Goal: Contribute content: Add original content to the website for others to see

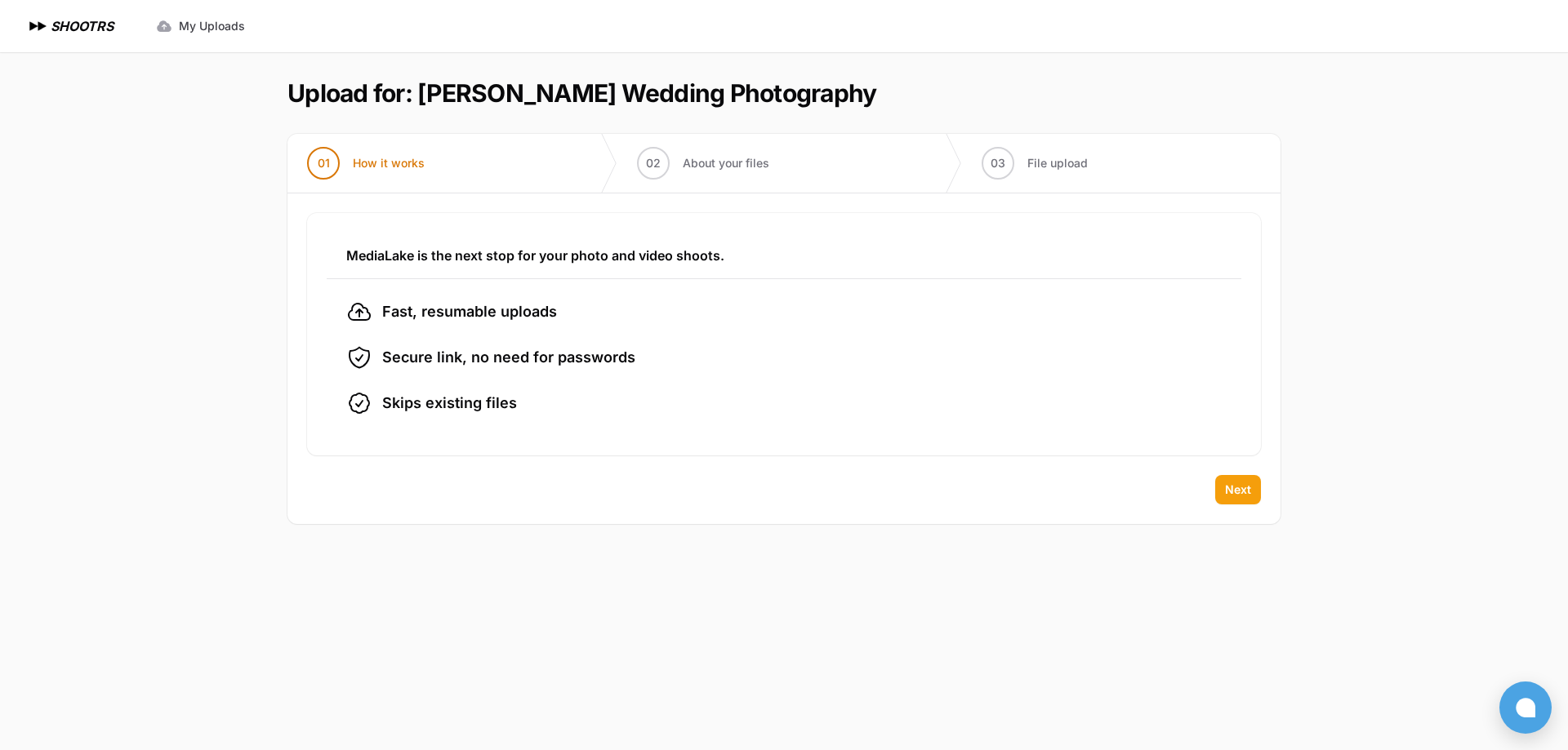
click at [1230, 500] on button "Next" at bounding box center [1238, 490] width 46 height 30
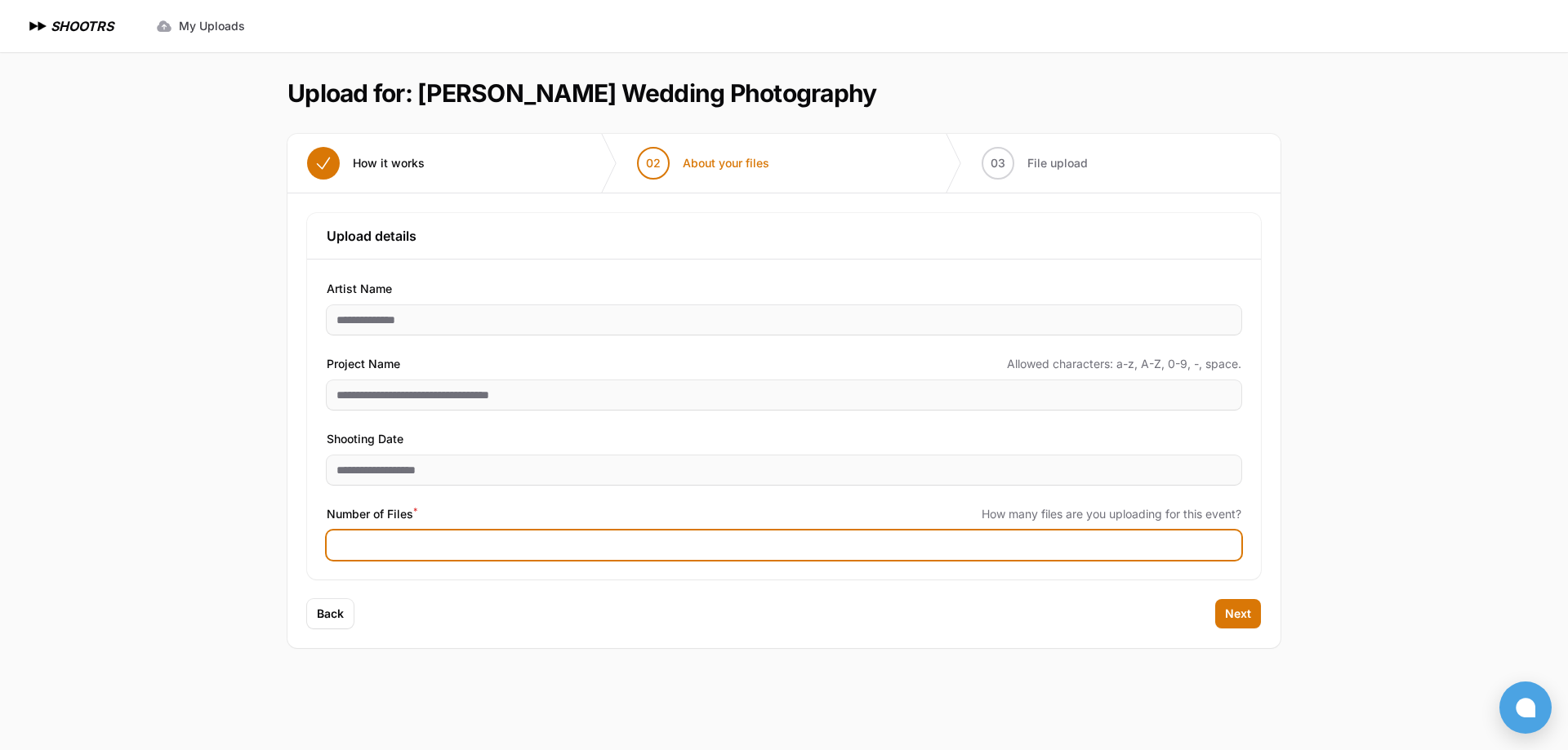
click at [446, 548] on input "Number of Files *" at bounding box center [784, 546] width 914 height 30
type input "****"
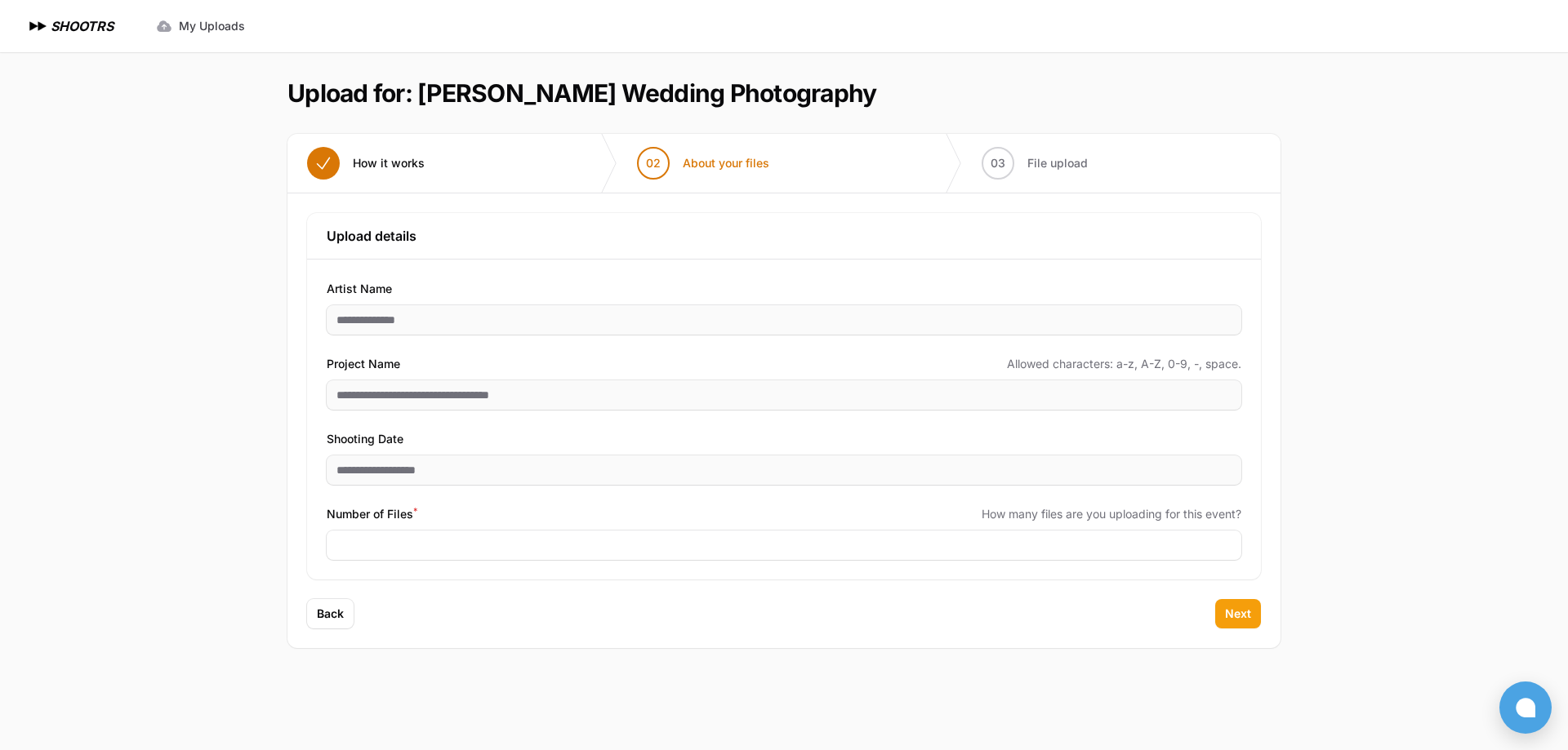
click at [1229, 613] on span "Next" at bounding box center [1238, 614] width 26 height 17
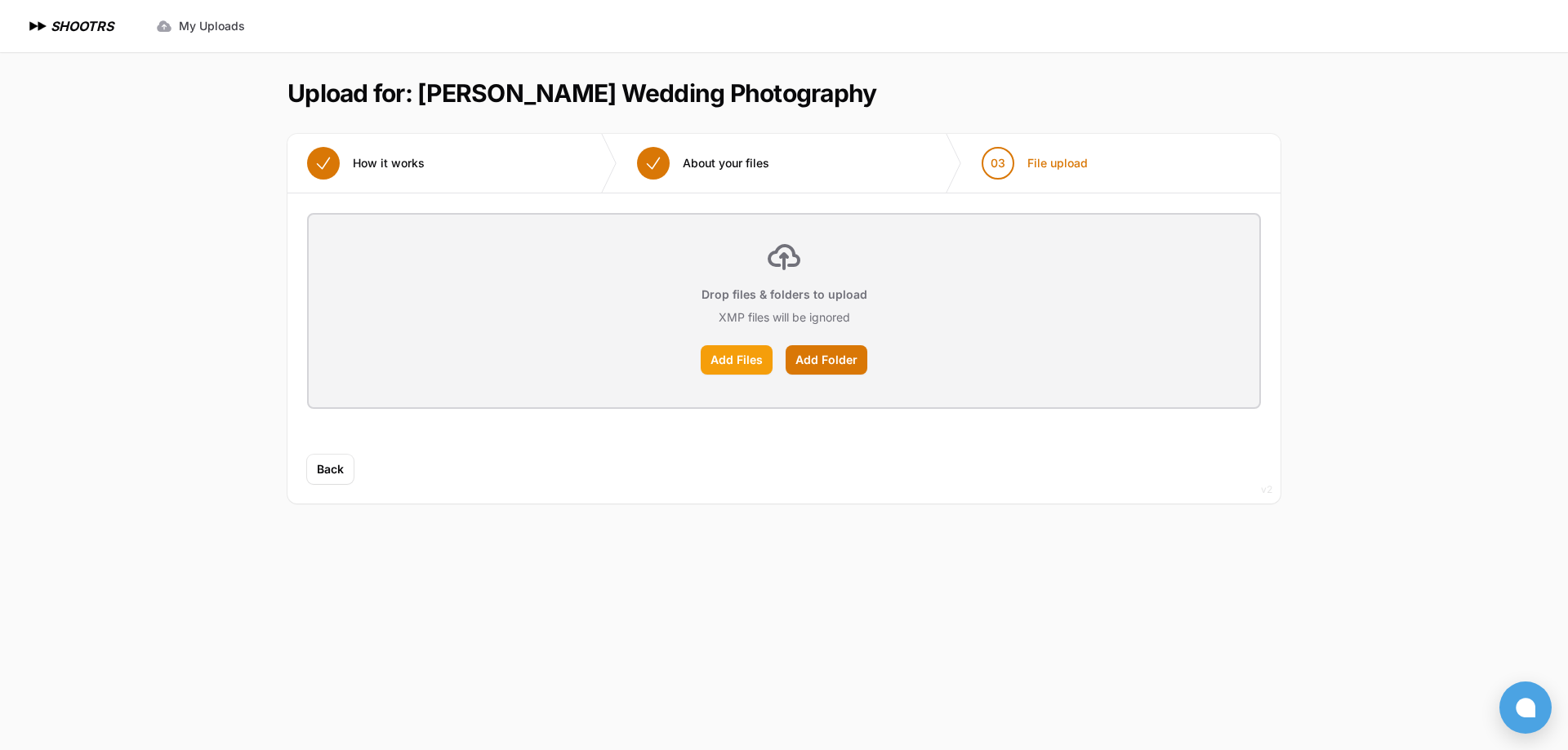
click at [749, 362] on label "Add Files" at bounding box center [736, 360] width 72 height 30
click at [0, 0] on input "Add Files" at bounding box center [0, 0] width 0 height 0
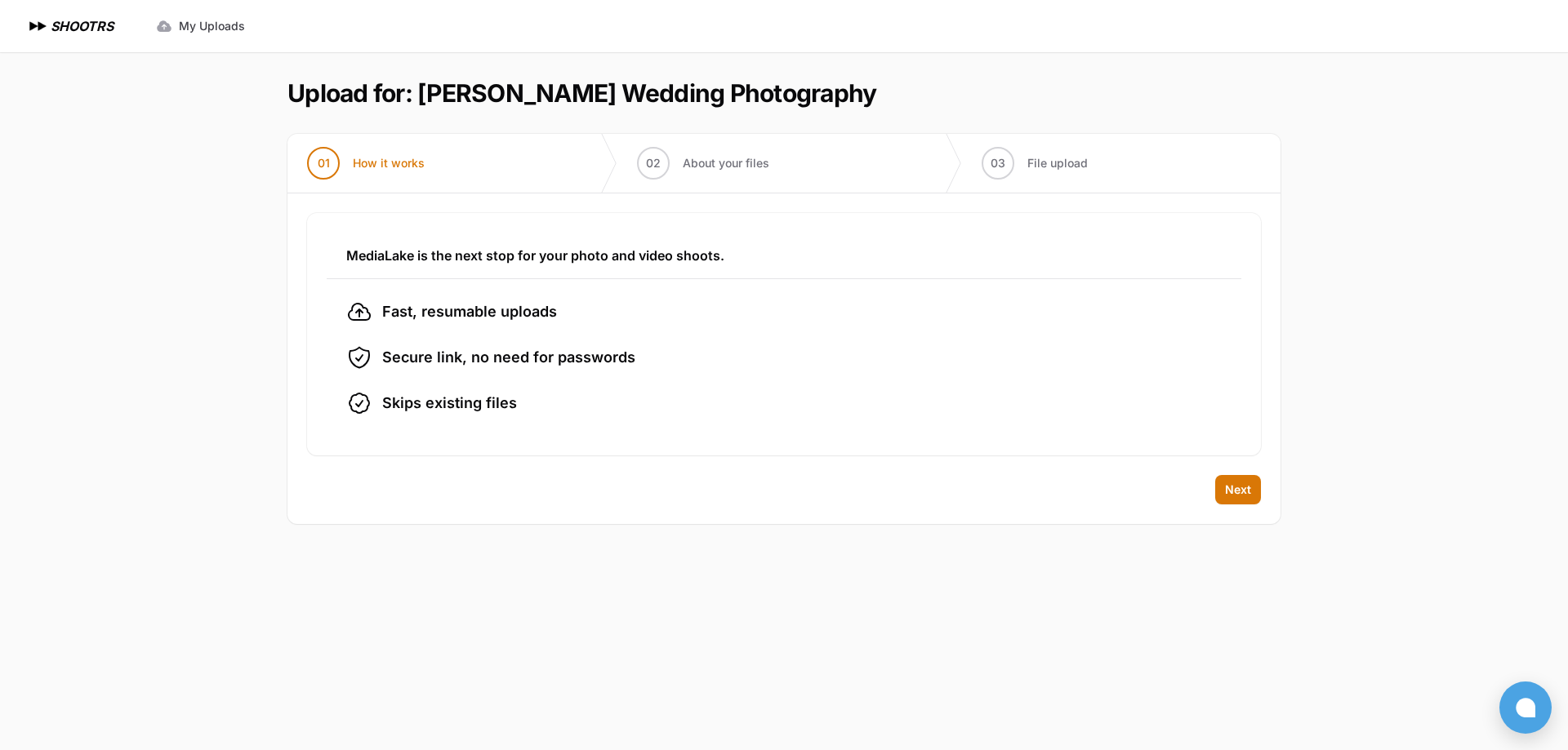
click at [1263, 487] on div "Back Next" at bounding box center [784, 500] width 993 height 49
click at [1252, 488] on button "Next" at bounding box center [1238, 490] width 46 height 30
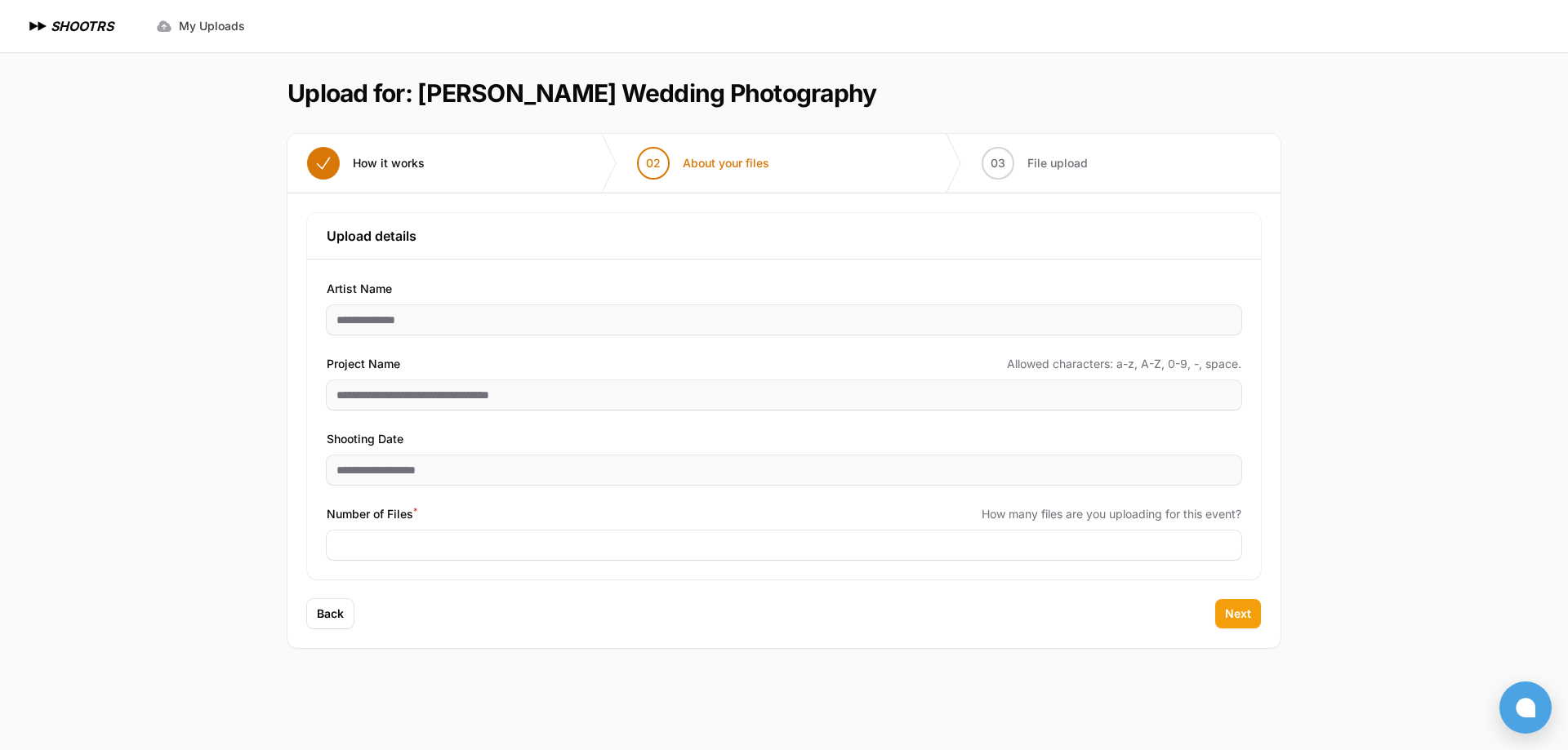
click at [1251, 614] on button "Next" at bounding box center [1238, 614] width 46 height 30
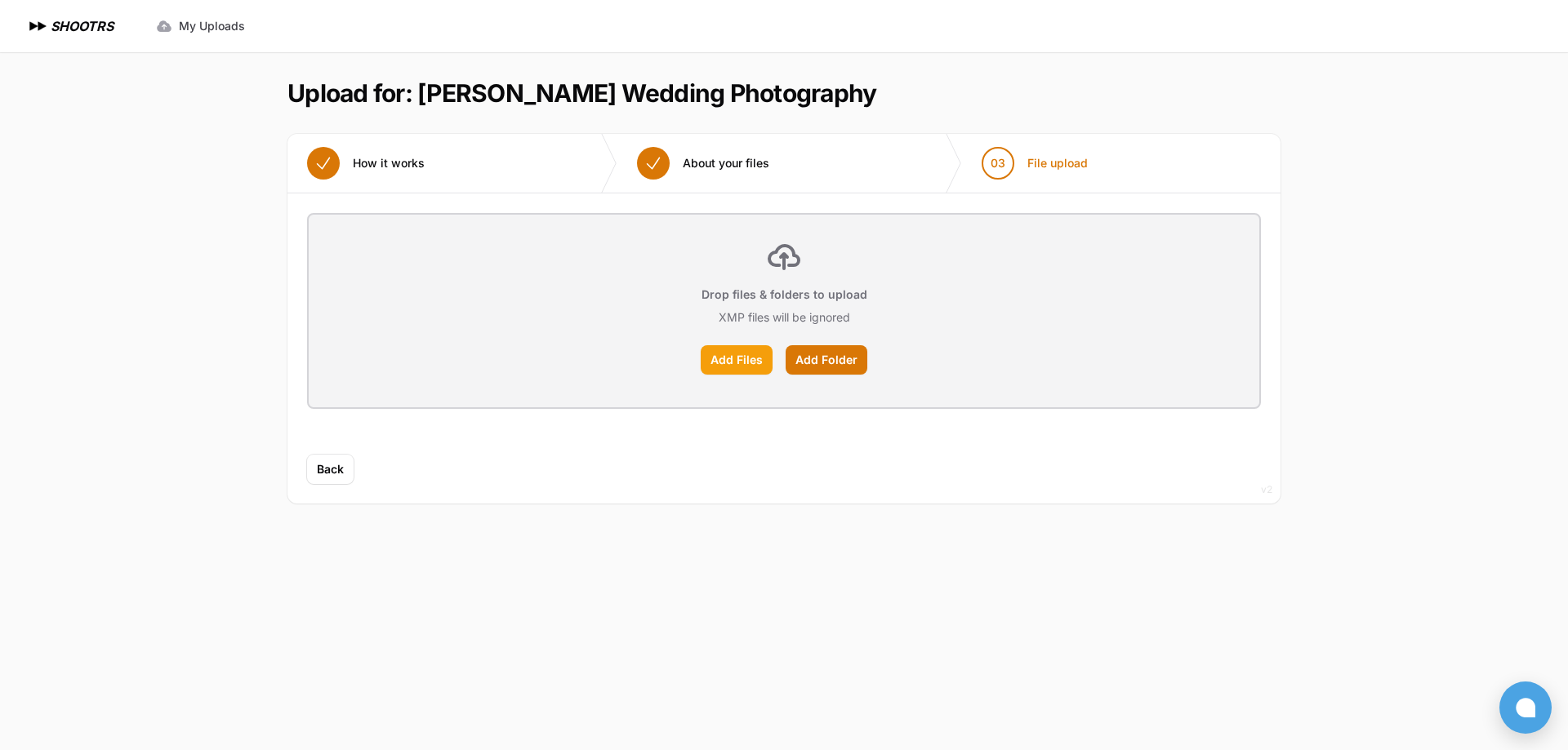
click at [725, 362] on label "Add Files" at bounding box center [736, 360] width 72 height 30
click at [0, 0] on input "Add Files" at bounding box center [0, 0] width 0 height 0
